Goal: Information Seeking & Learning: Learn about a topic

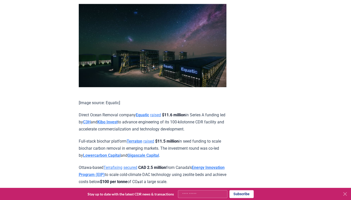
scroll to position [1161, 0]
click at [136, 138] on strong "Terraton" at bounding box center [135, 140] width 16 height 5
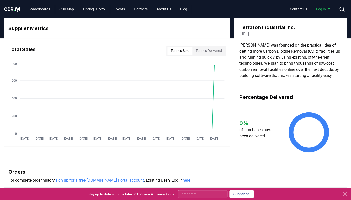
click at [249, 34] on link "[URL]" at bounding box center [244, 34] width 9 height 6
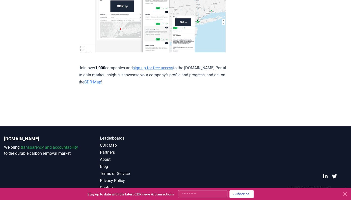
scroll to position [2920, 0]
